Goal: Information Seeking & Learning: Learn about a topic

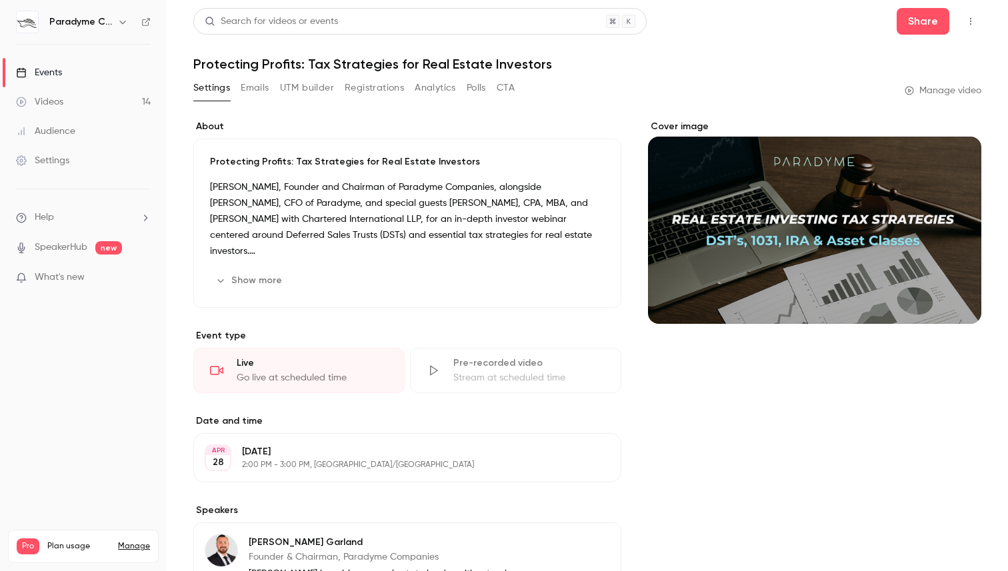
click at [88, 69] on link "Events" at bounding box center [83, 72] width 167 height 29
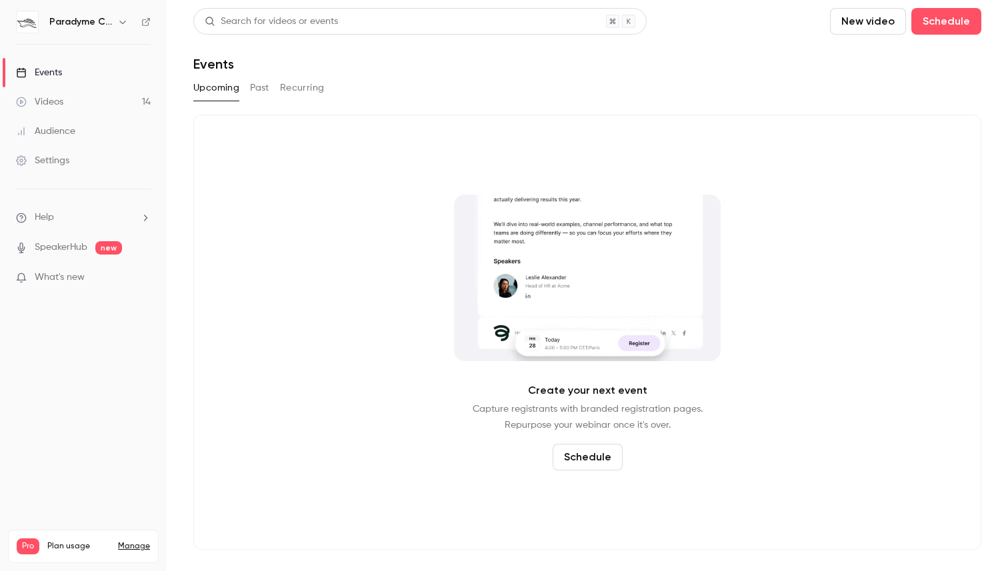
click at [265, 91] on button "Past" at bounding box center [259, 87] width 19 height 21
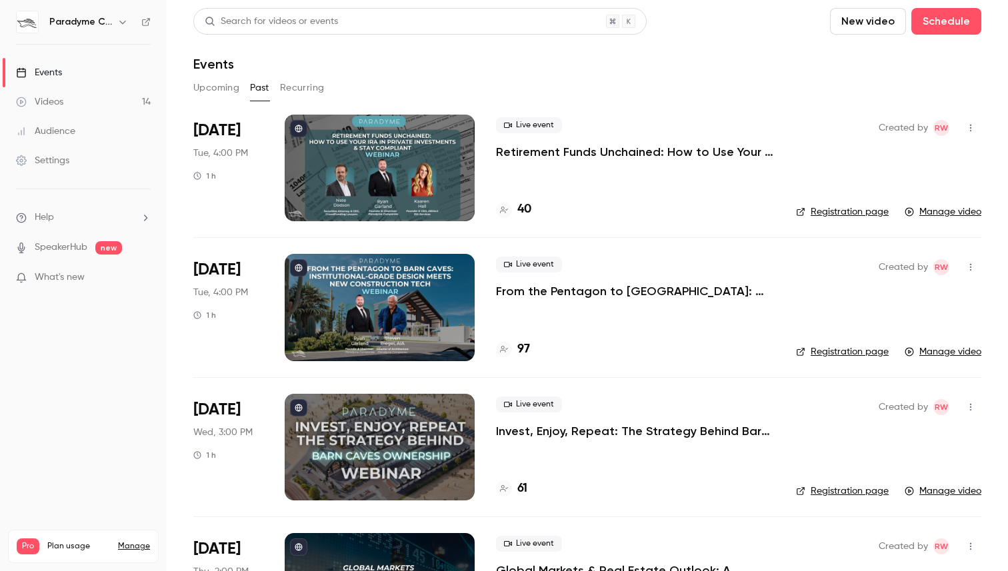
click at [521, 190] on div "Live event Retirement Funds Unchained: How to Use Your IRA in Private Investmen…" at bounding box center [635, 168] width 279 height 107
click at [428, 199] on div at bounding box center [380, 168] width 190 height 107
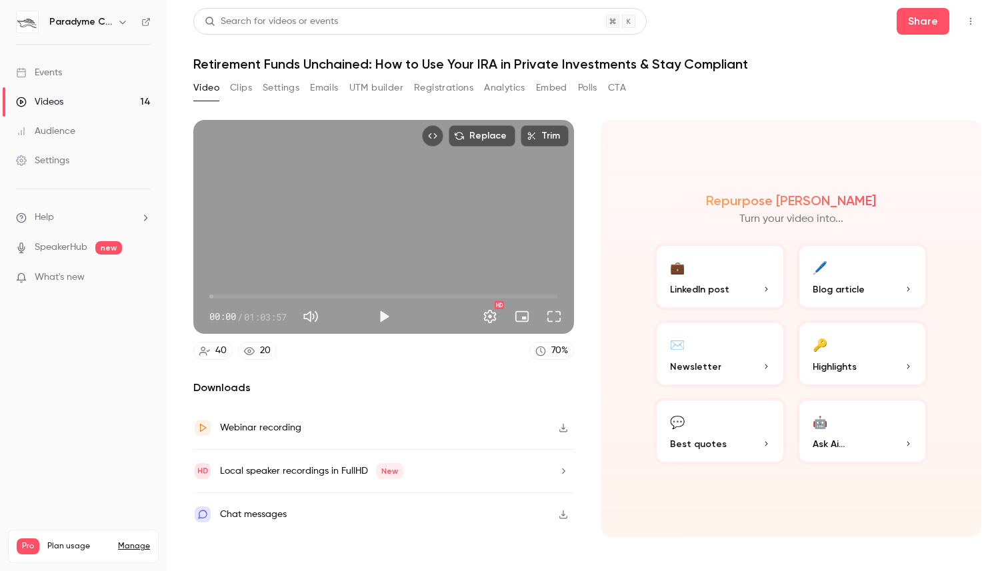
click at [244, 92] on button "Clips" at bounding box center [241, 87] width 22 height 21
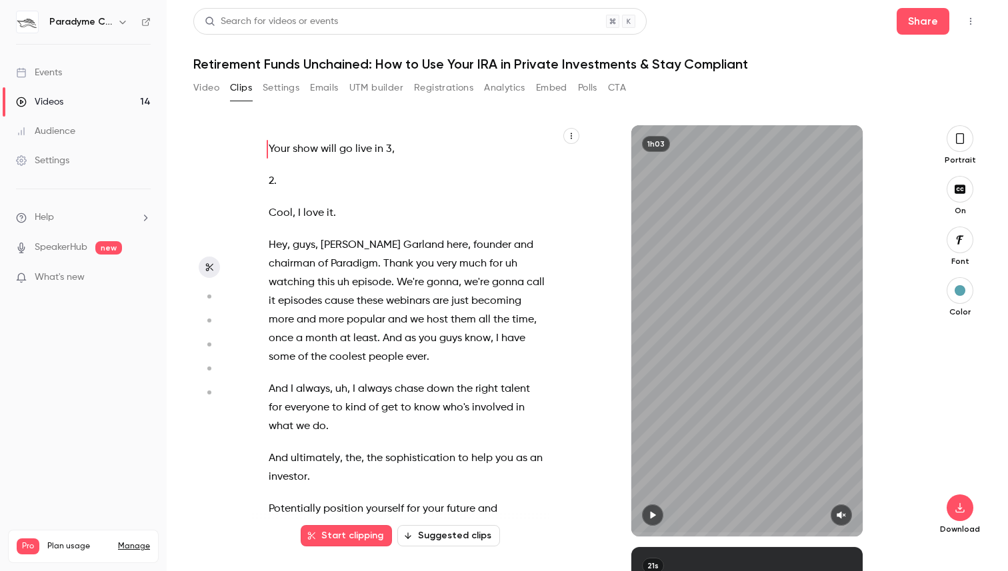
click at [213, 86] on button "Video" at bounding box center [206, 87] width 26 height 21
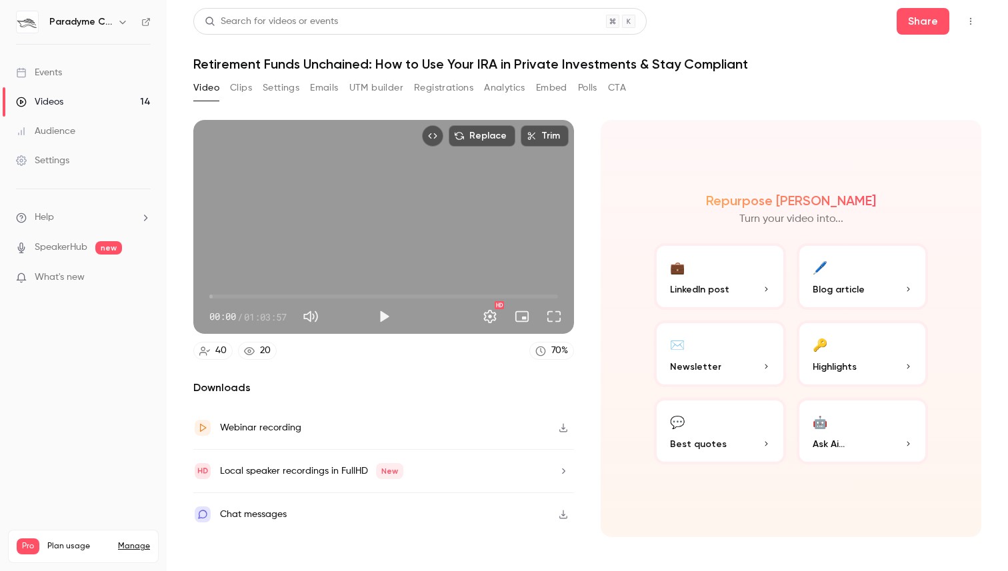
click at [472, 92] on button "Registrations" at bounding box center [443, 87] width 59 height 21
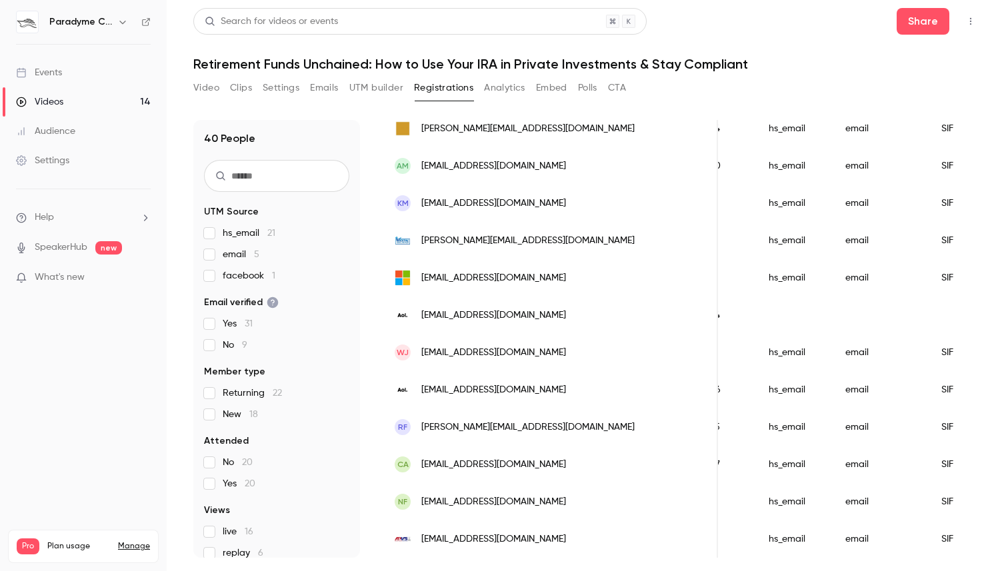
scroll to position [0, 646]
